Goal: Entertainment & Leisure: Browse casually

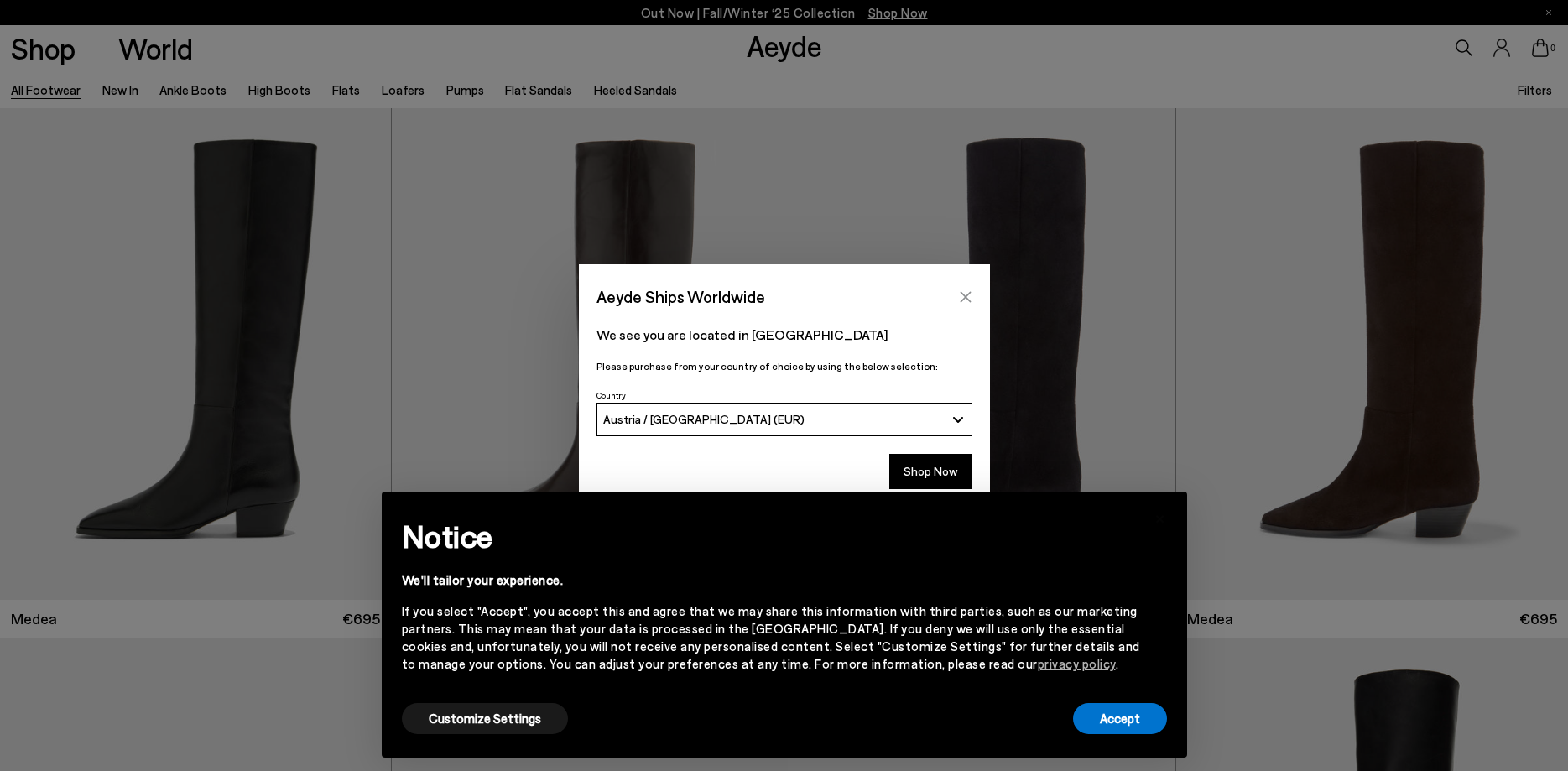
click at [967, 296] on icon "Close" at bounding box center [965, 296] width 11 height 11
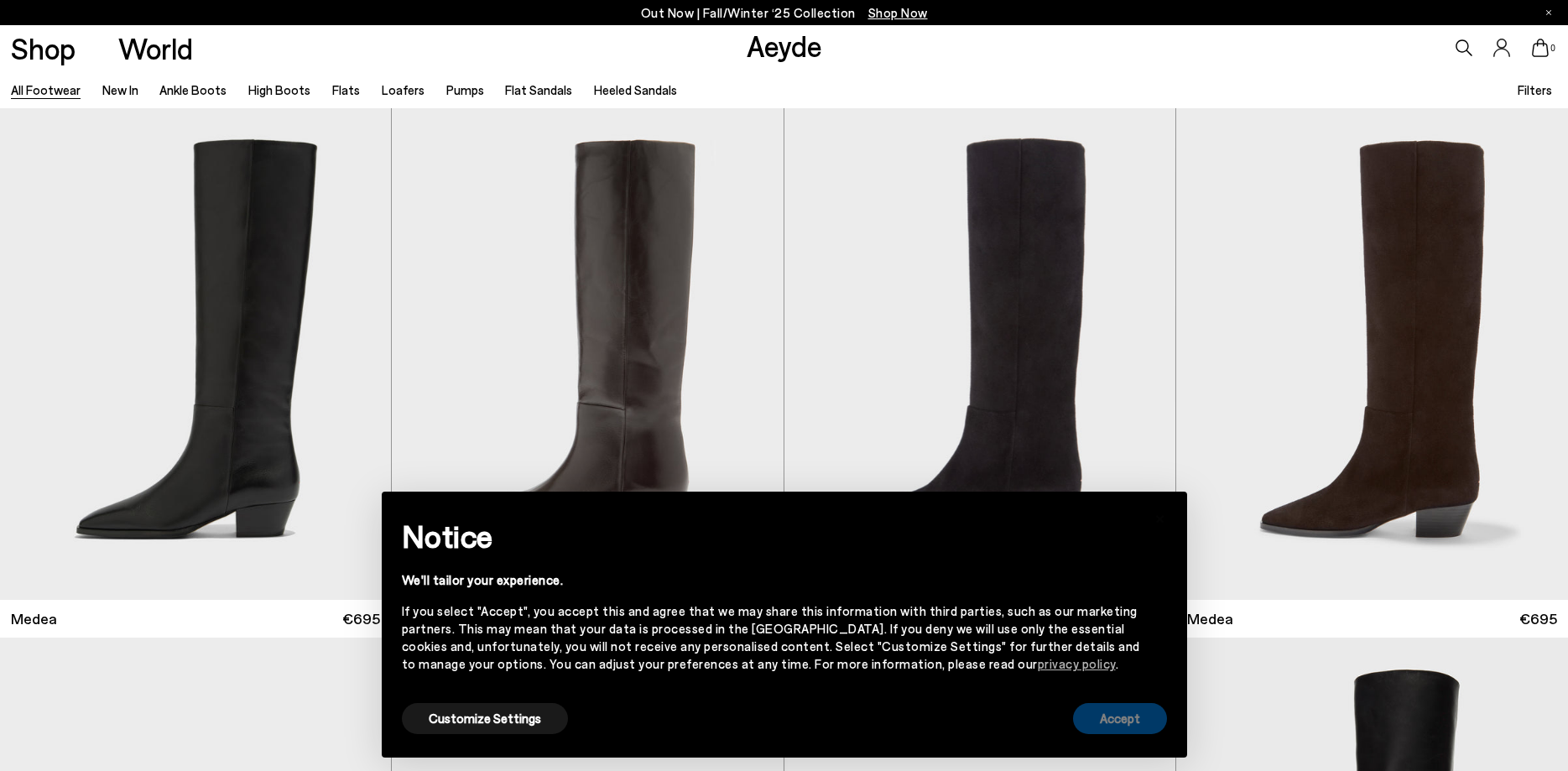
click at [1113, 718] on button "Accept" at bounding box center [1120, 719] width 94 height 31
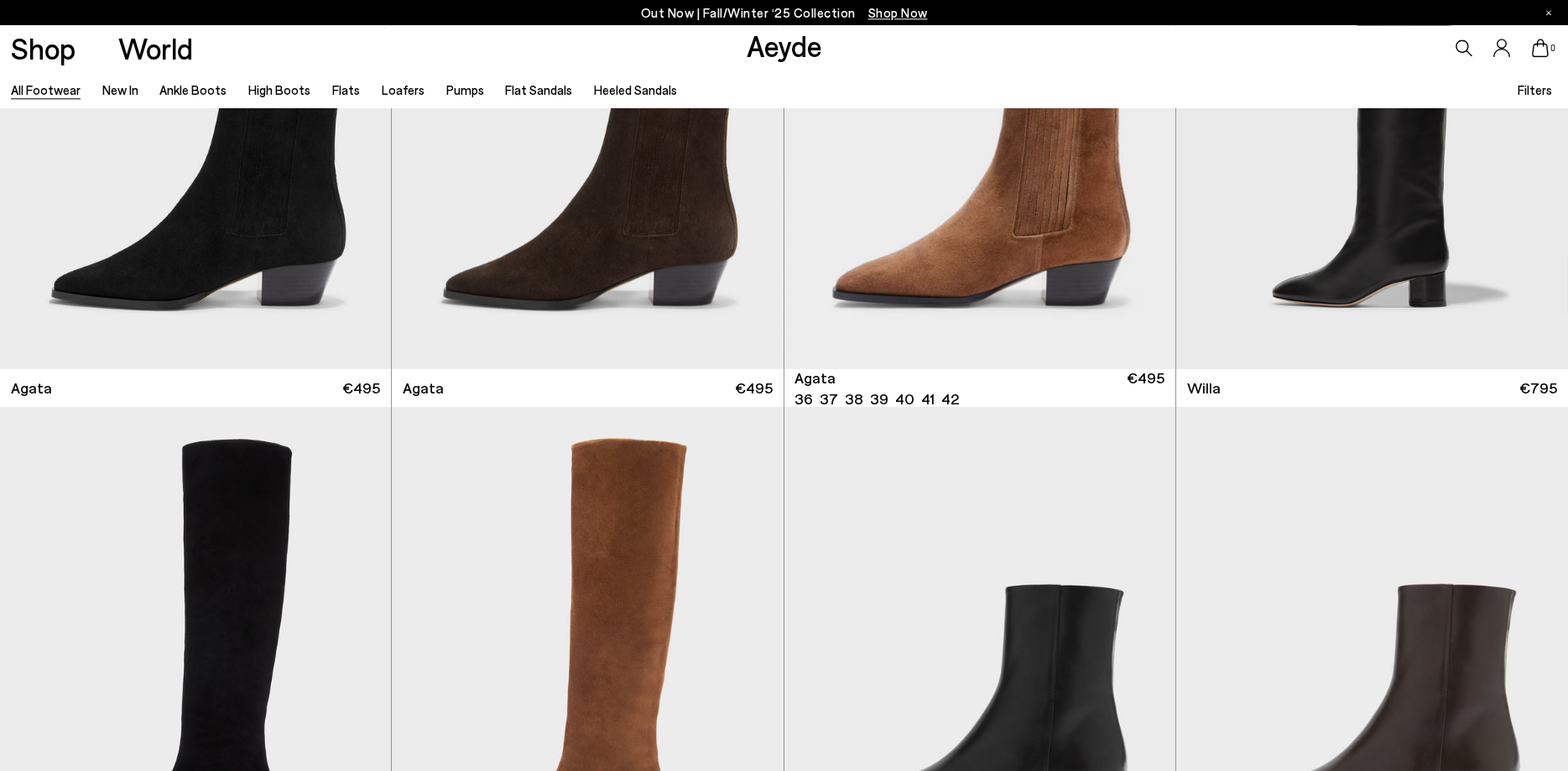
scroll to position [856, 0]
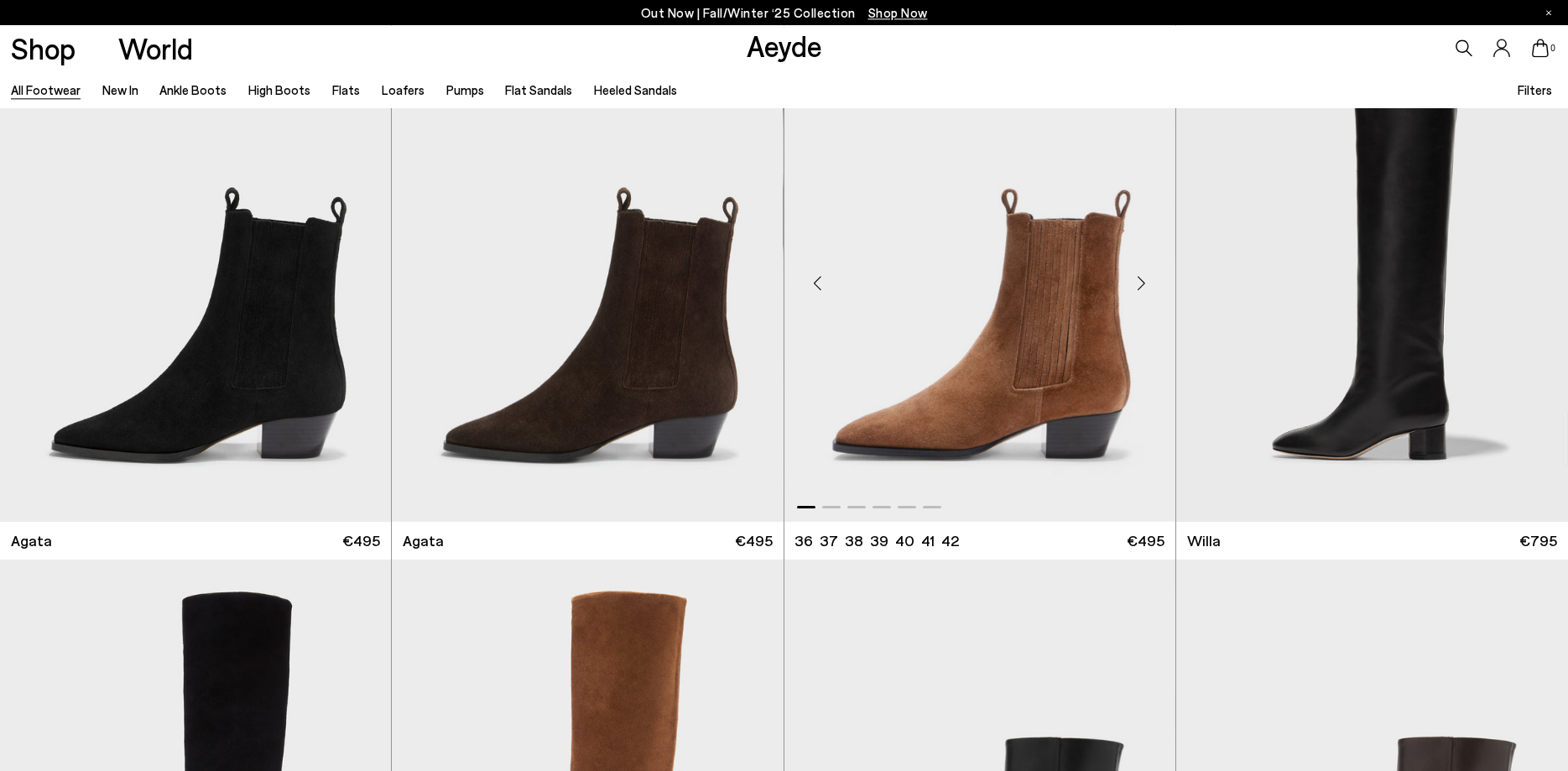
scroll to position [599, 0]
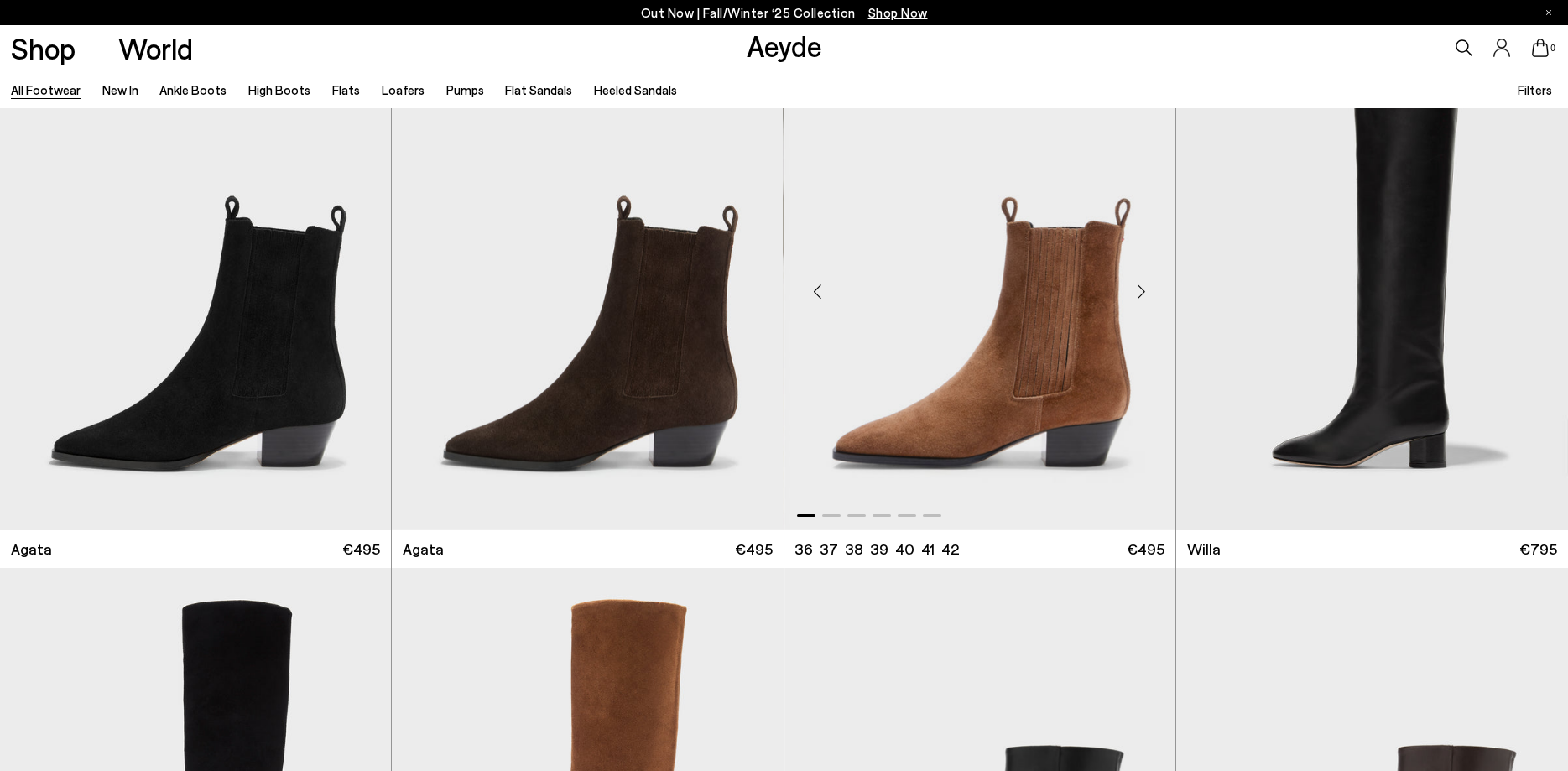
click at [1142, 293] on div "Next slide" at bounding box center [1141, 291] width 51 height 51
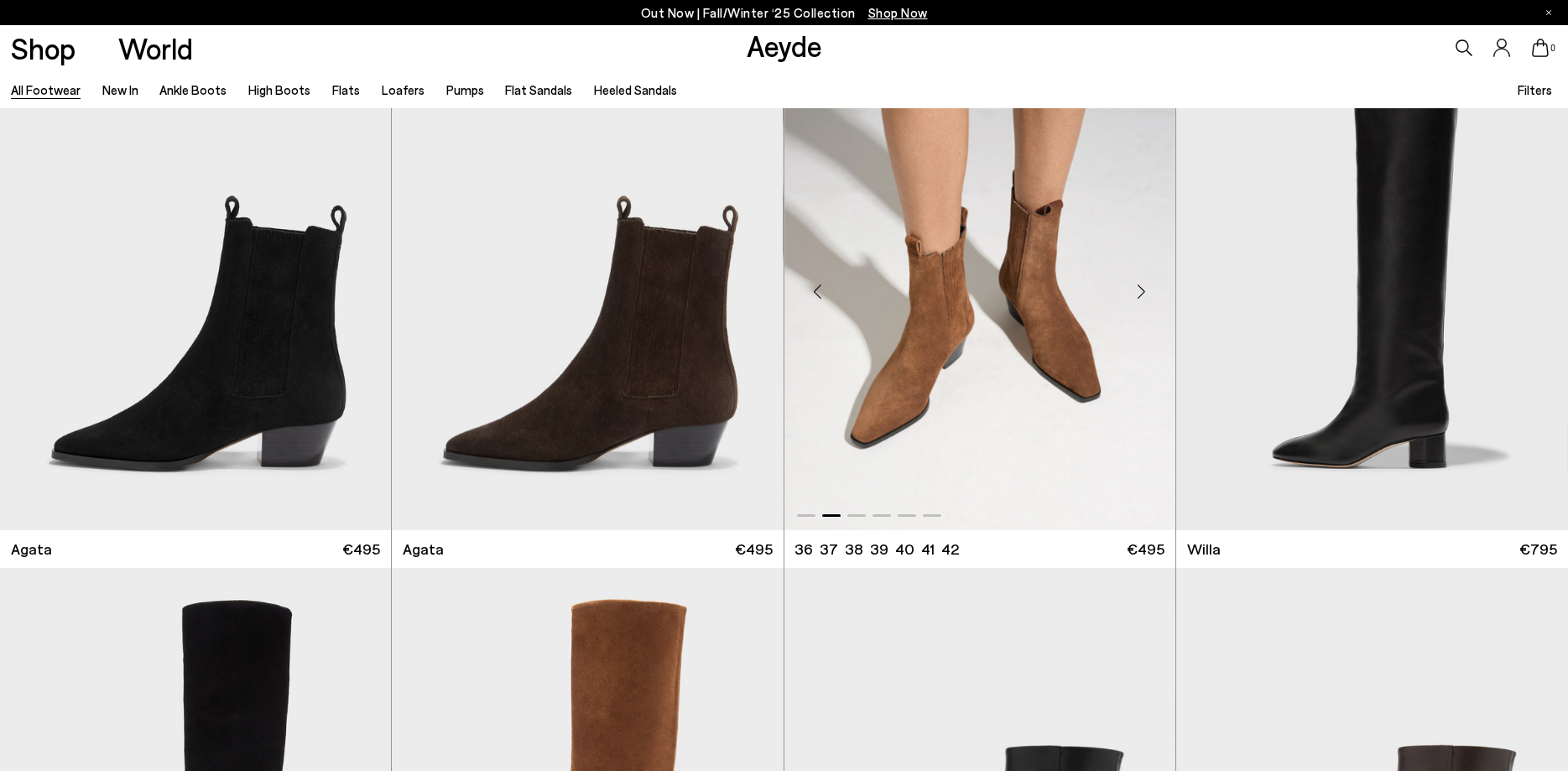
click at [1142, 293] on div "Next slide" at bounding box center [1141, 291] width 51 height 51
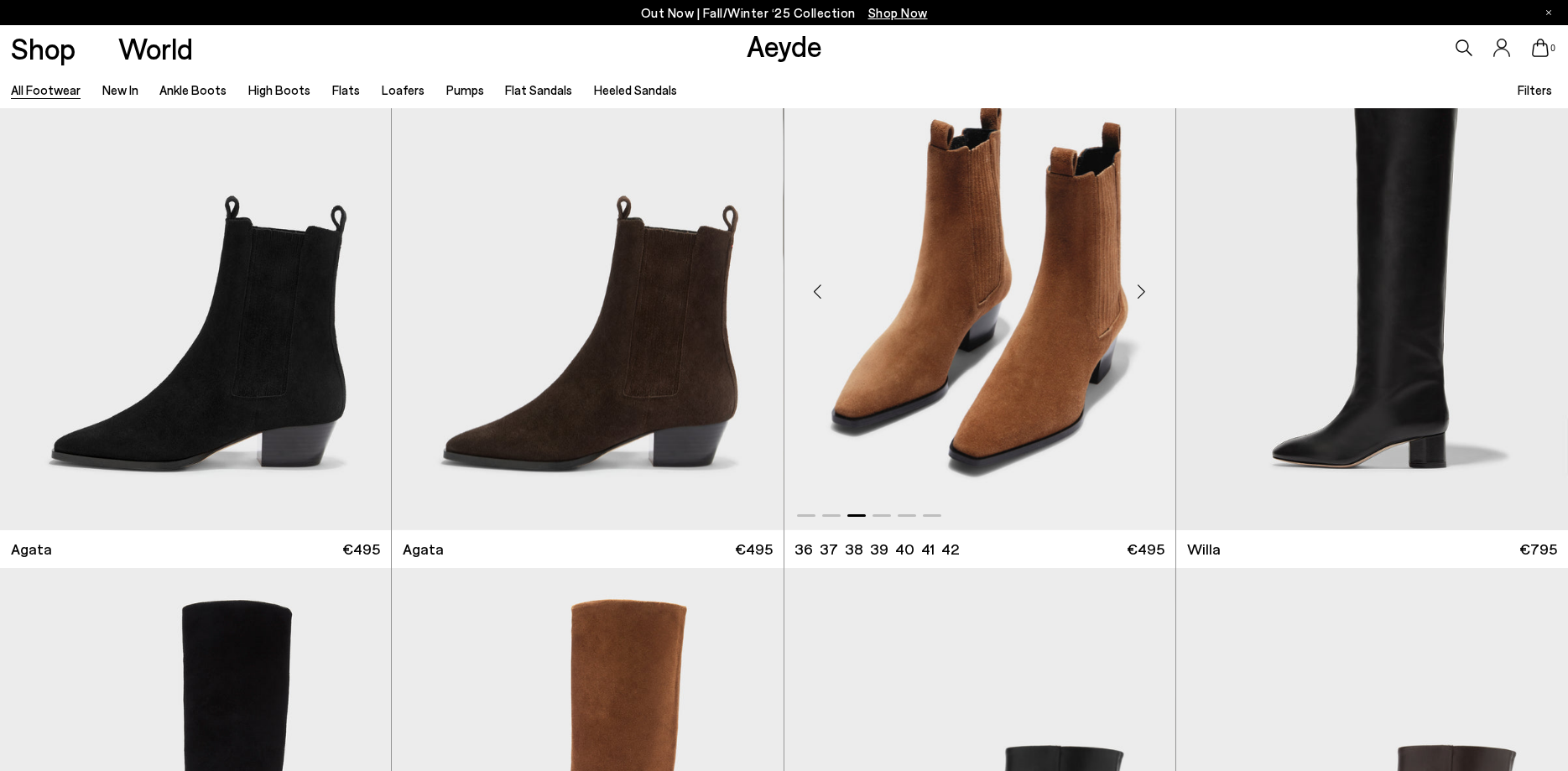
click at [1142, 293] on div "Next slide" at bounding box center [1141, 291] width 51 height 51
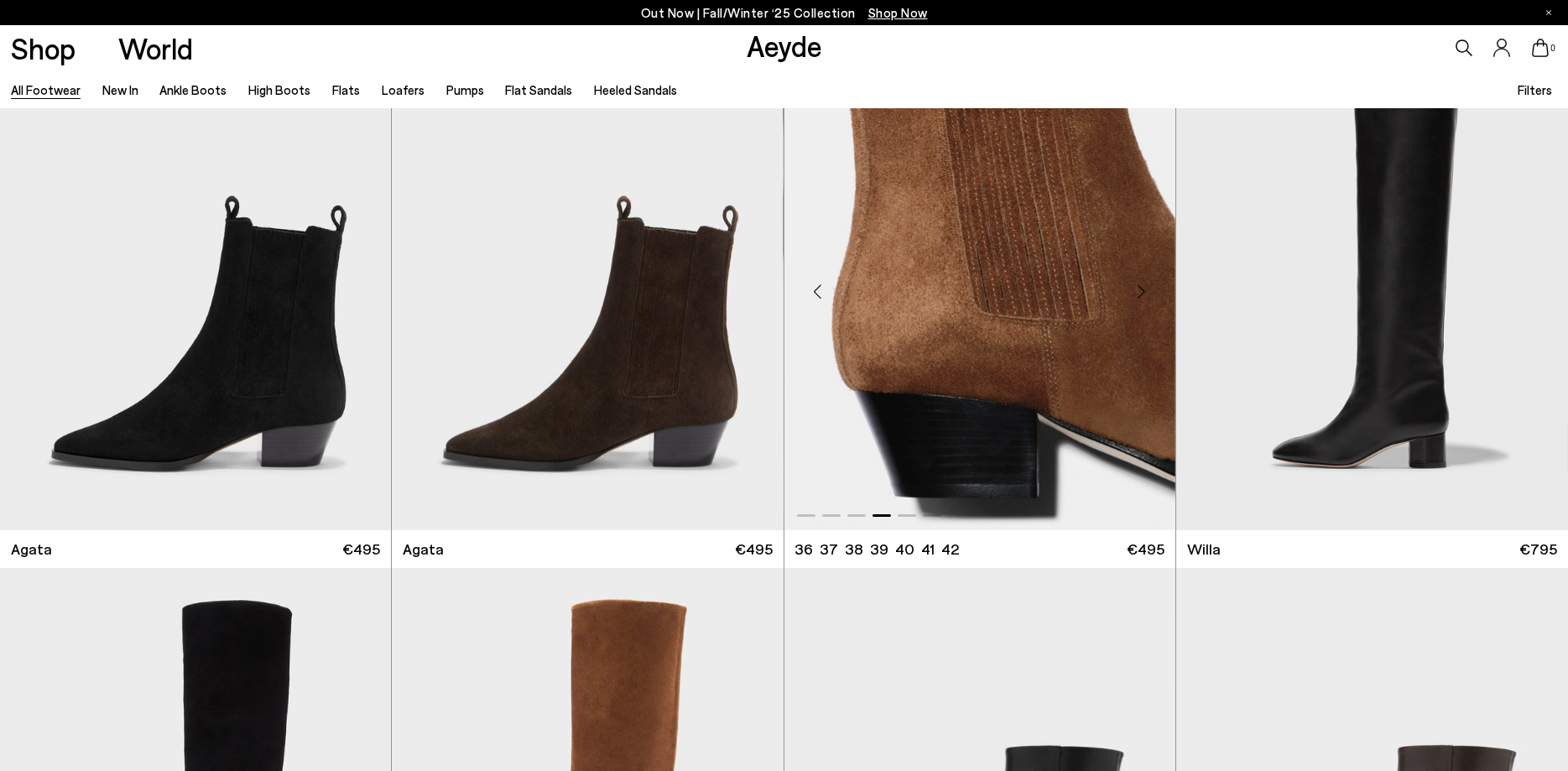
click at [1142, 293] on div "Next slide" at bounding box center [1141, 291] width 51 height 51
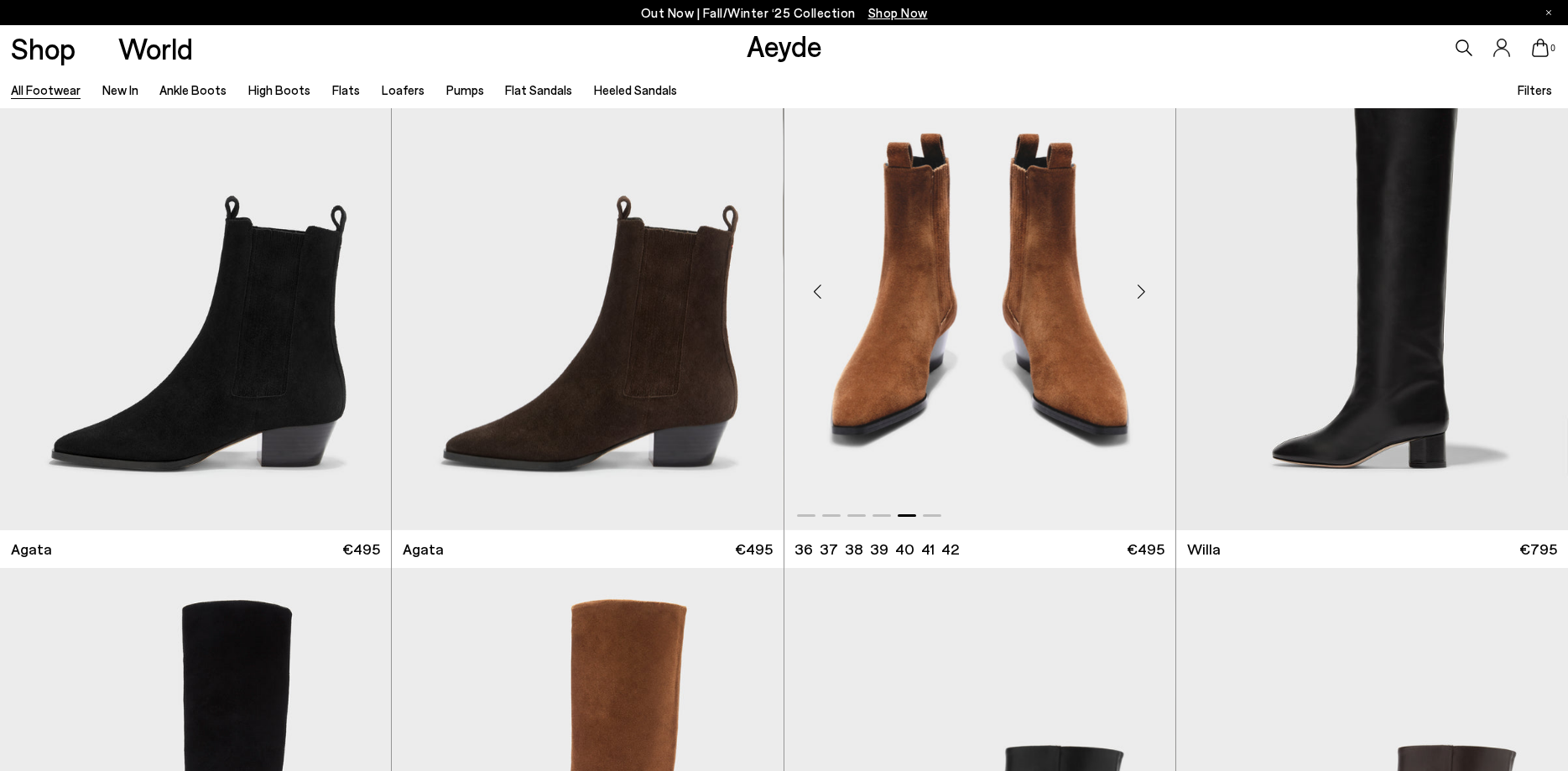
click at [1142, 293] on div "Next slide" at bounding box center [1141, 291] width 51 height 51
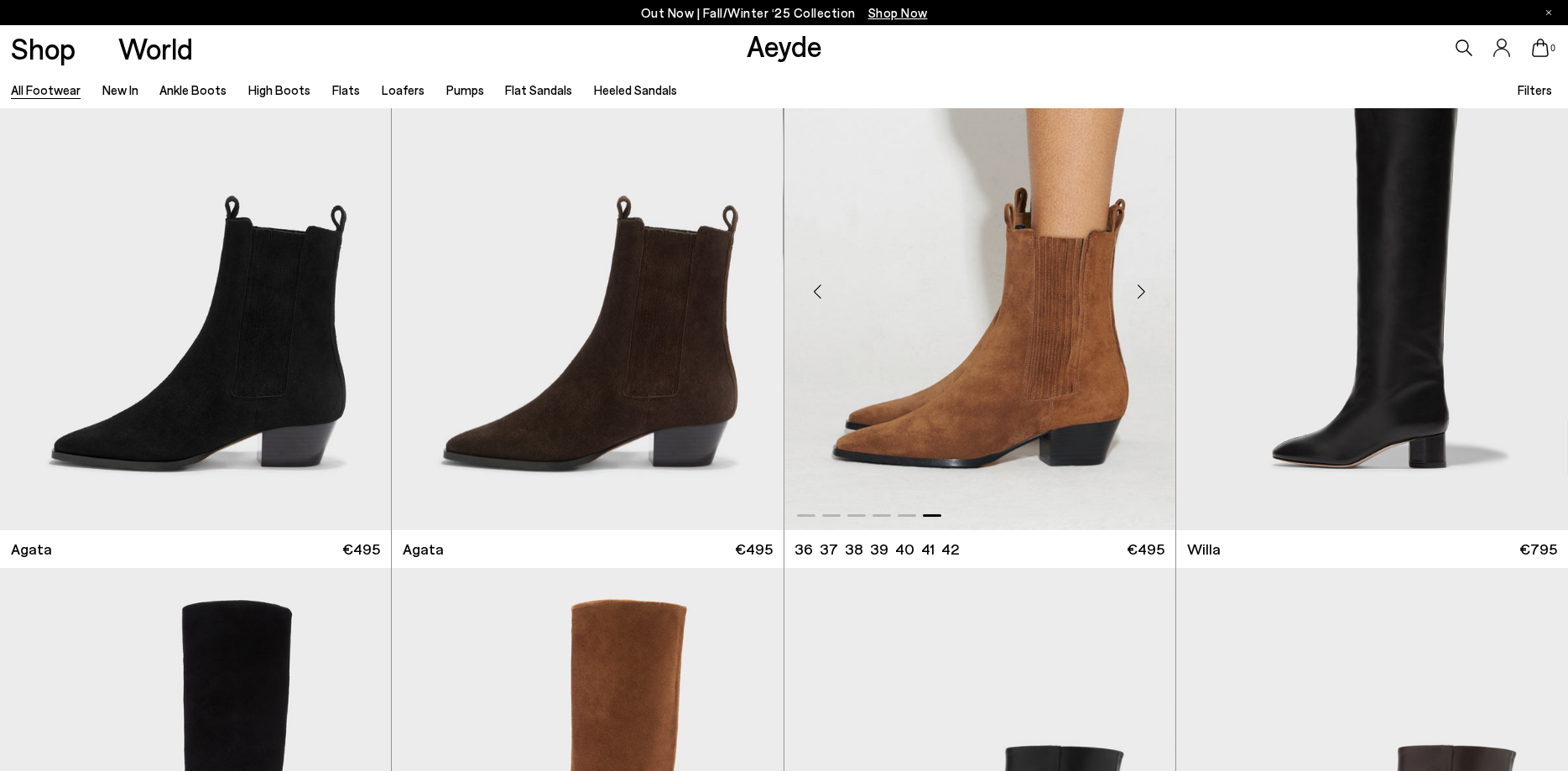
click at [1142, 293] on div "Next slide" at bounding box center [1141, 291] width 51 height 51
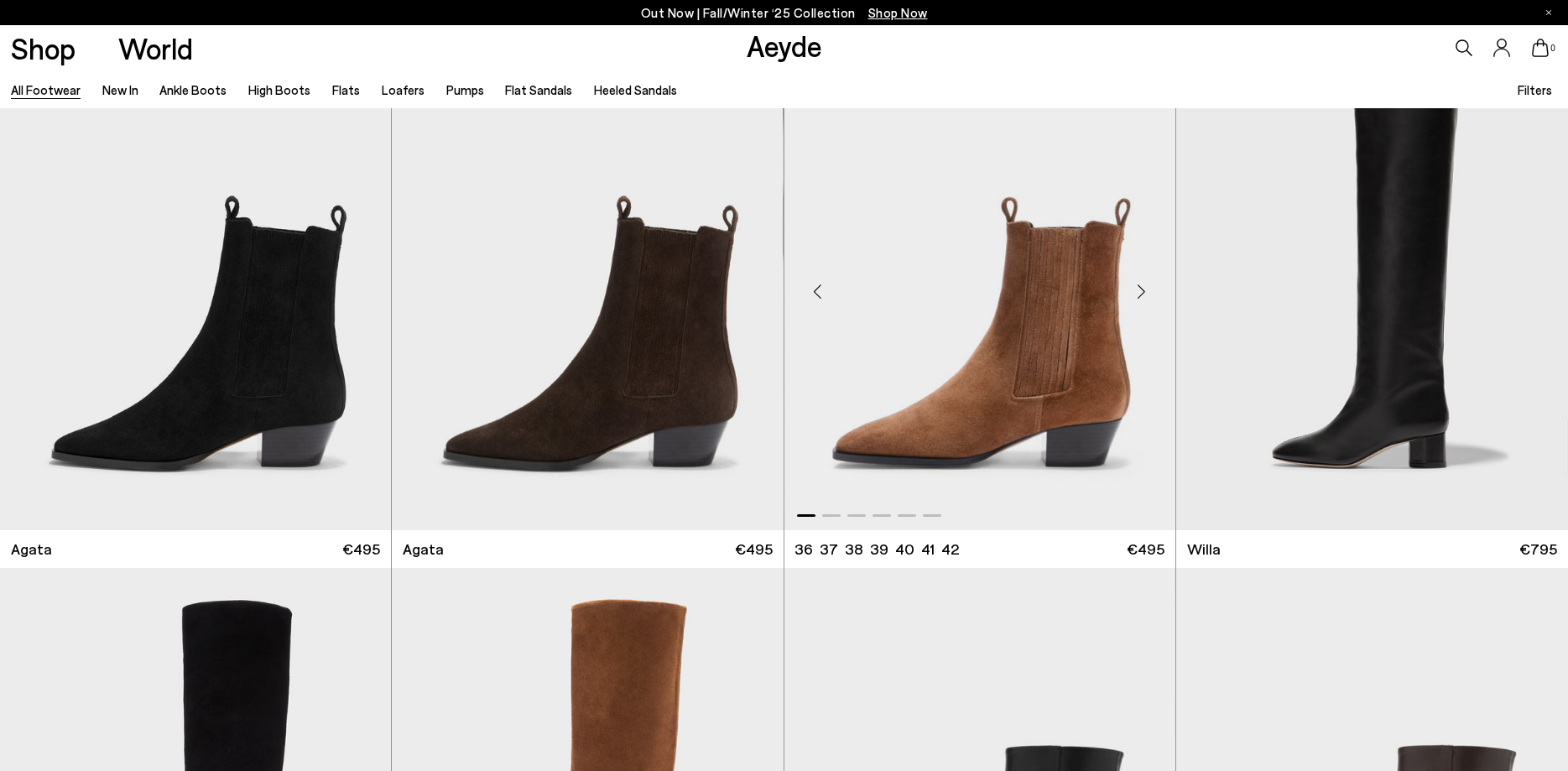
click at [1142, 293] on div "Next slide" at bounding box center [1141, 291] width 51 height 51
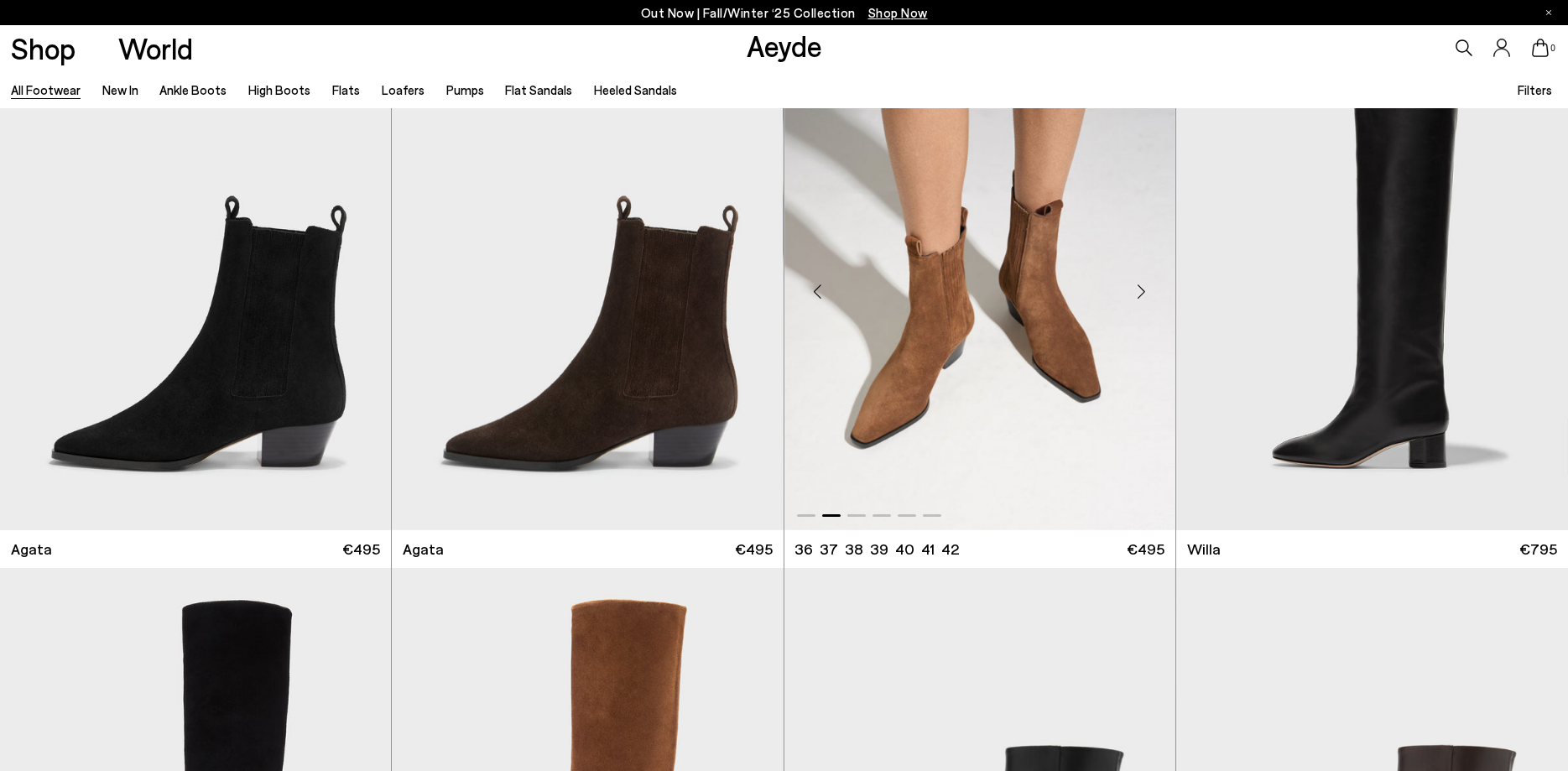
click at [1142, 293] on div "Next slide" at bounding box center [1141, 291] width 51 height 51
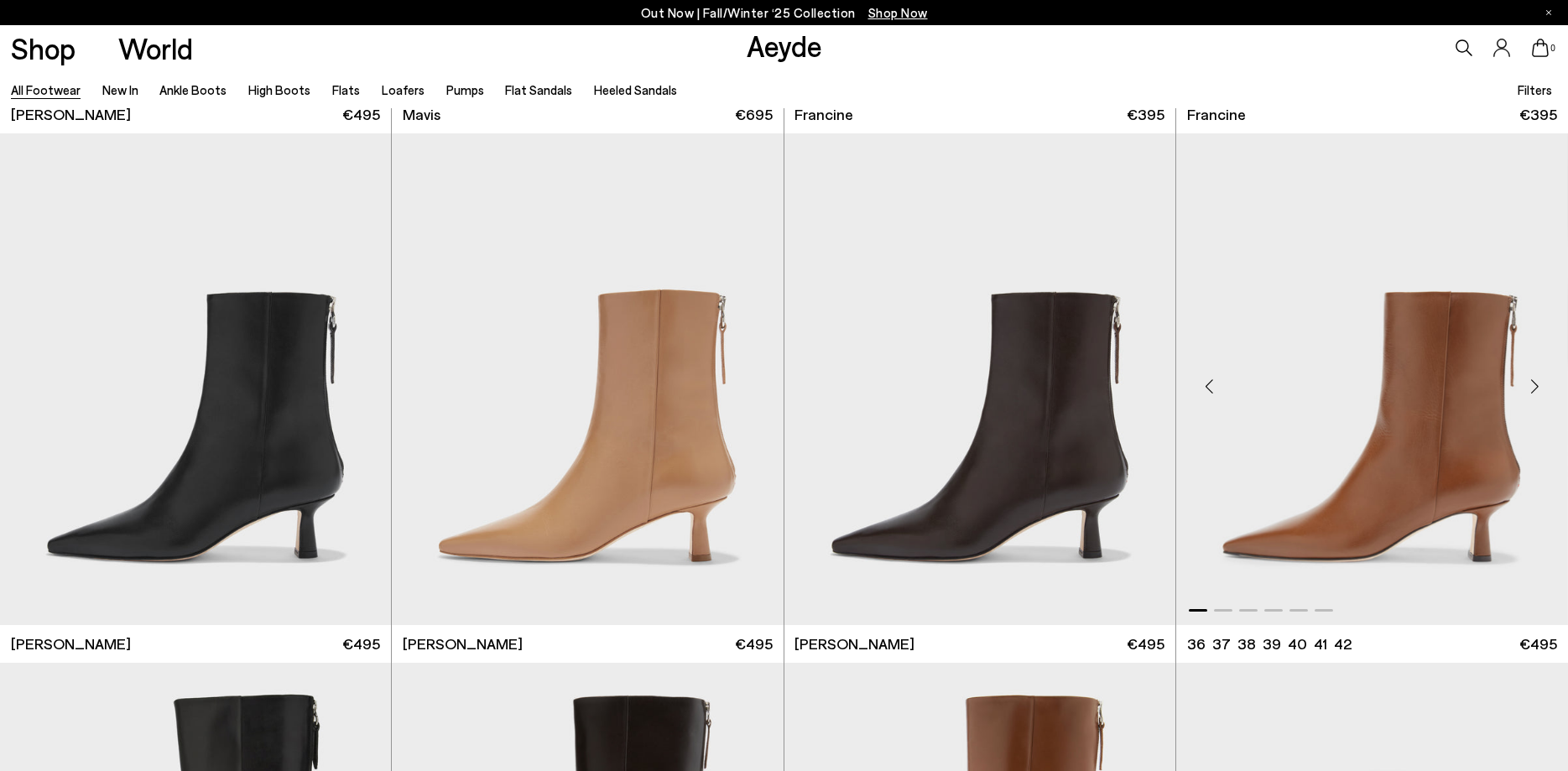
scroll to position [4192, 0]
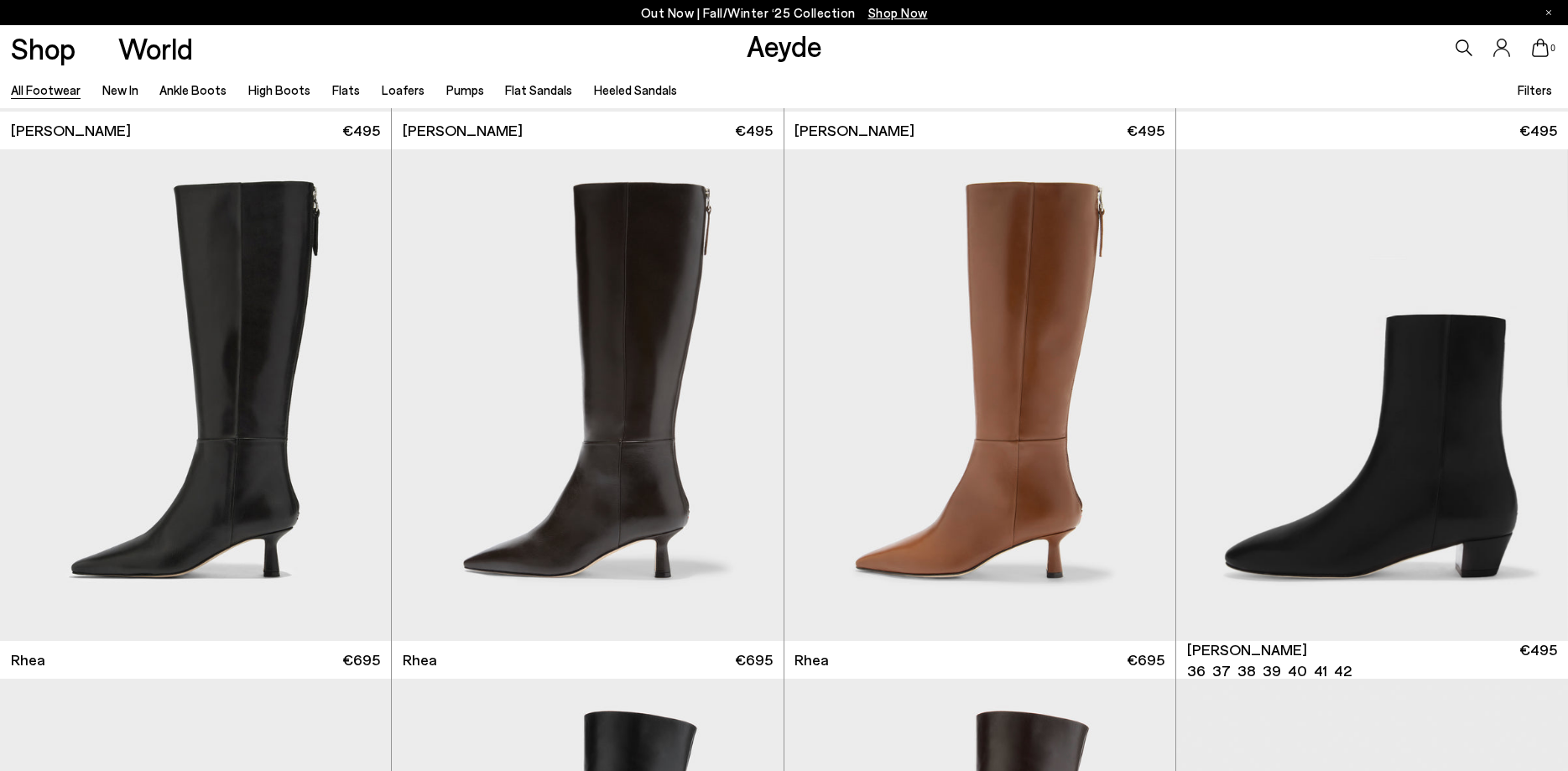
scroll to position [4705, 0]
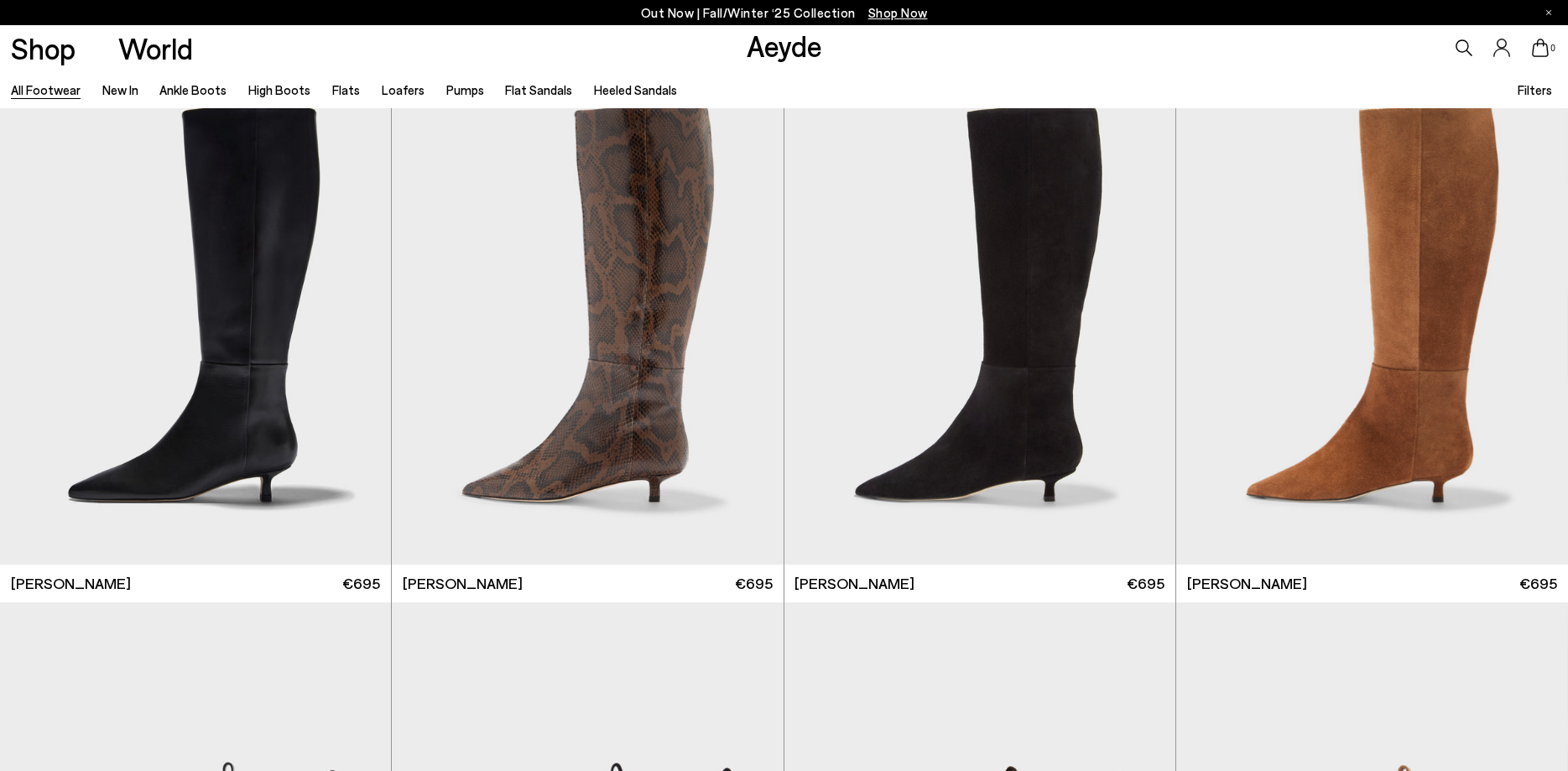
scroll to position [8554, 0]
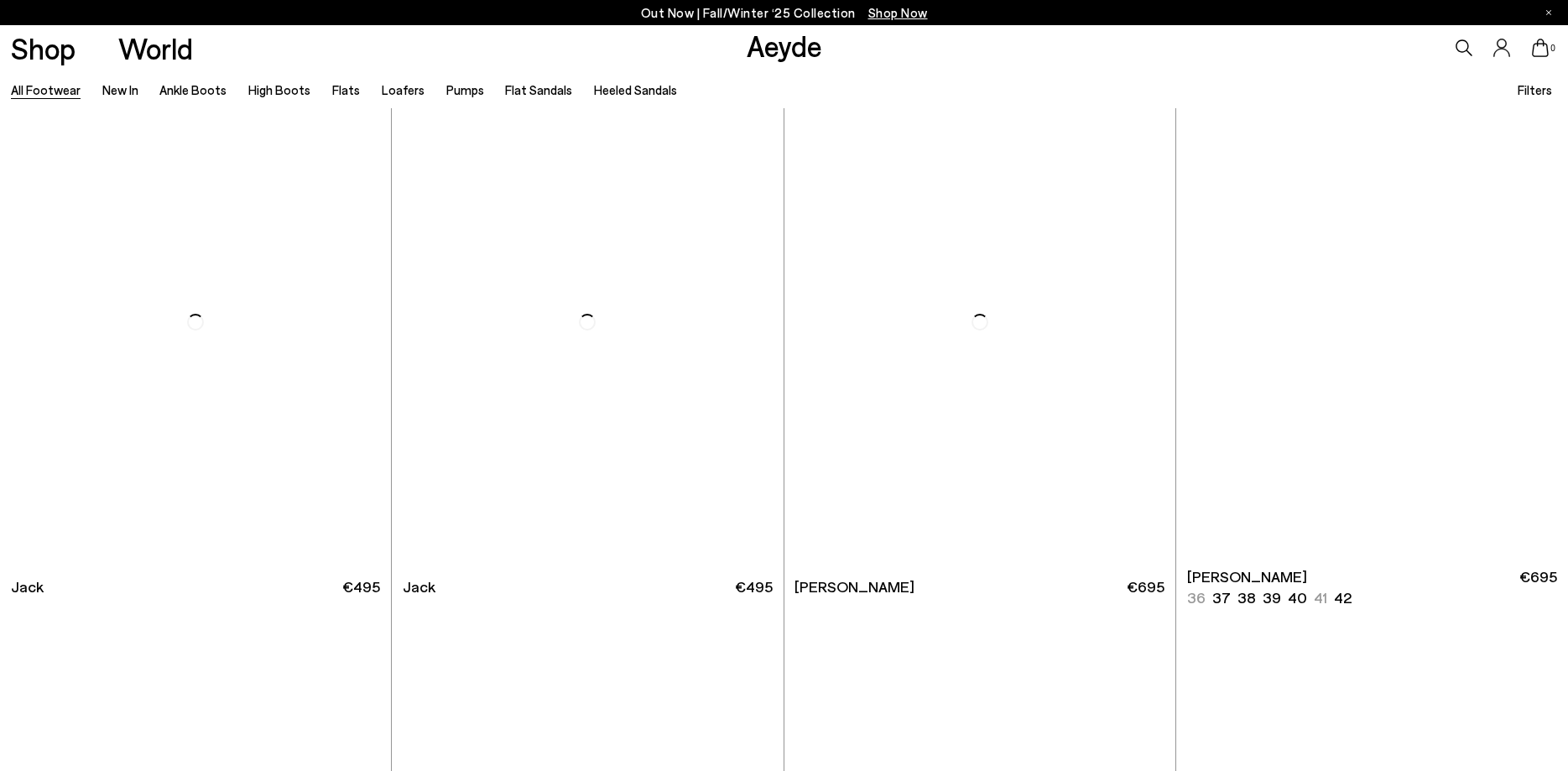
scroll to position [13320, 0]
